Goal: Find specific page/section: Find specific page/section

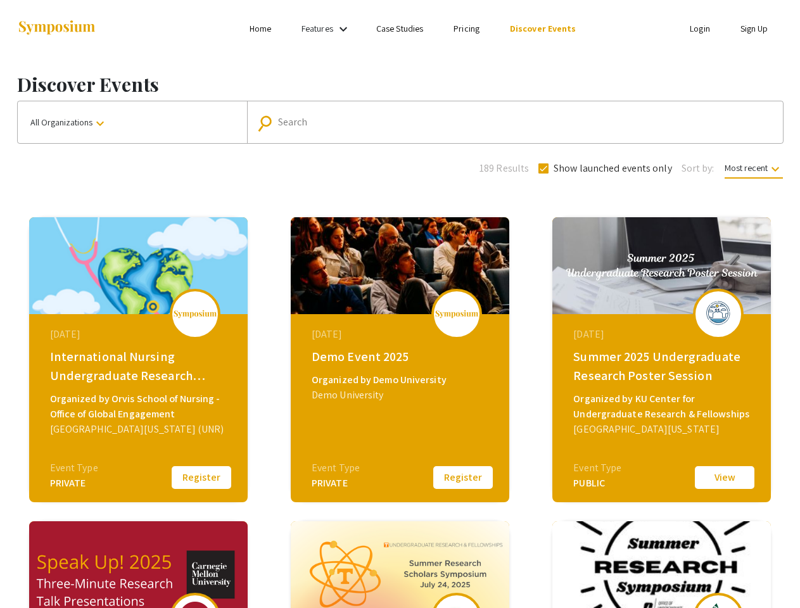
click at [328, 29] on link "Features" at bounding box center [318, 28] width 32 height 11
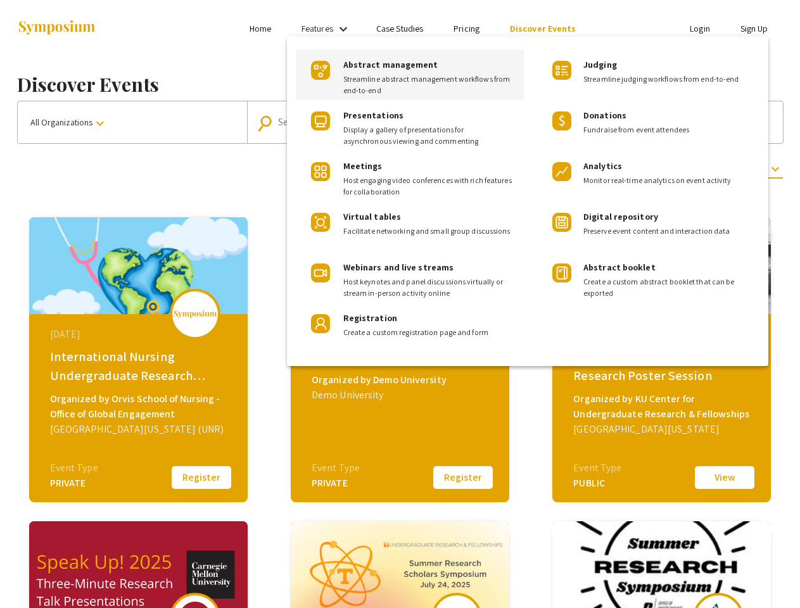
click at [132, 122] on div at bounding box center [400, 304] width 800 height 608
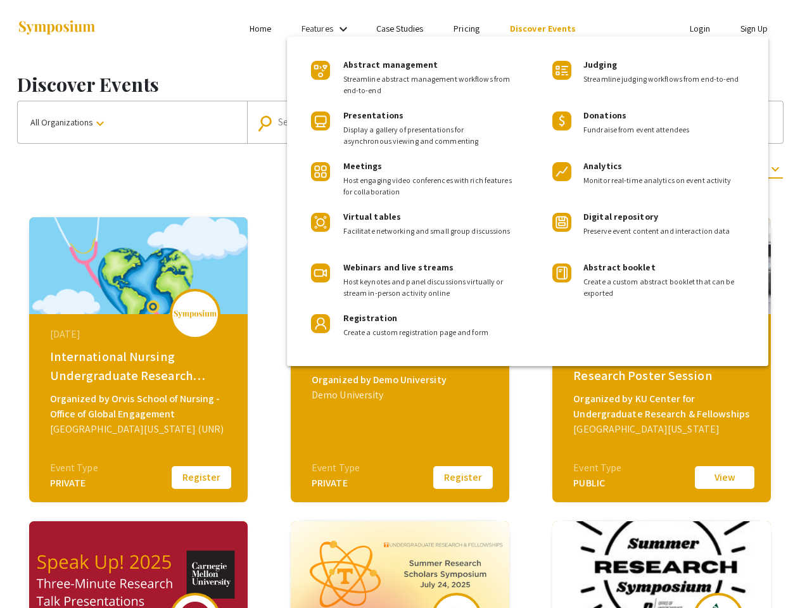
click at [512, 122] on input "Search" at bounding box center [522, 122] width 488 height 11
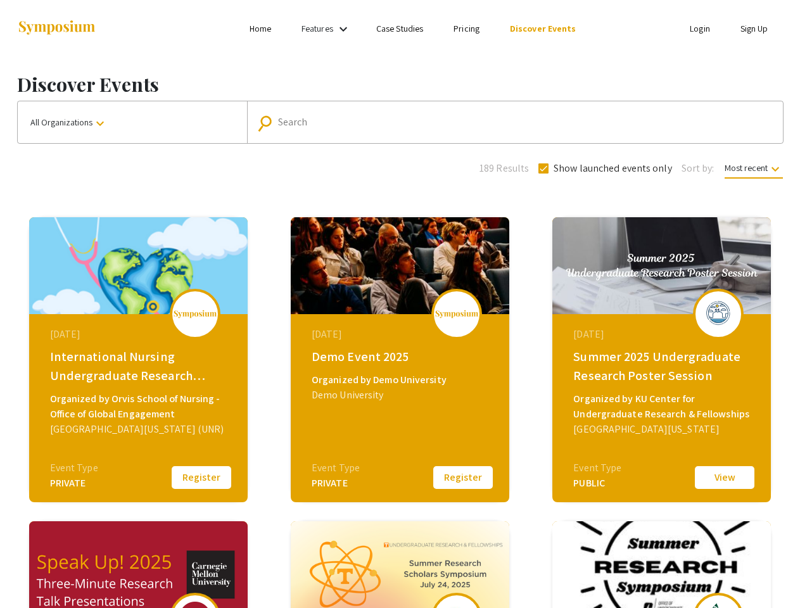
click at [604, 169] on span "Show launched events only" at bounding box center [613, 168] width 118 height 15
click at [544, 174] on input "Show launched events only" at bounding box center [543, 174] width 1 height 1
checkbox input "false"
click at [753, 168] on span "Most recent keyboard_arrow_down" at bounding box center [754, 170] width 58 height 16
